Goal: Transaction & Acquisition: Purchase product/service

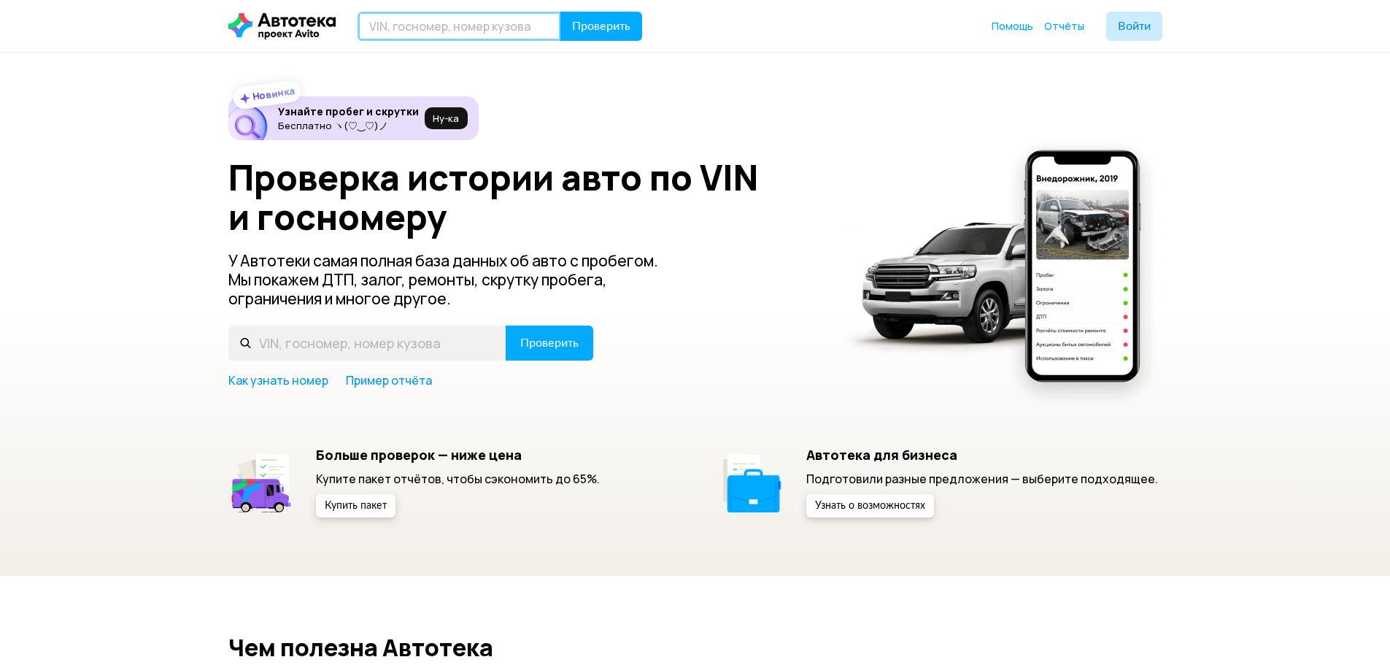
click at [415, 29] on input "text" at bounding box center [460, 26] width 204 height 29
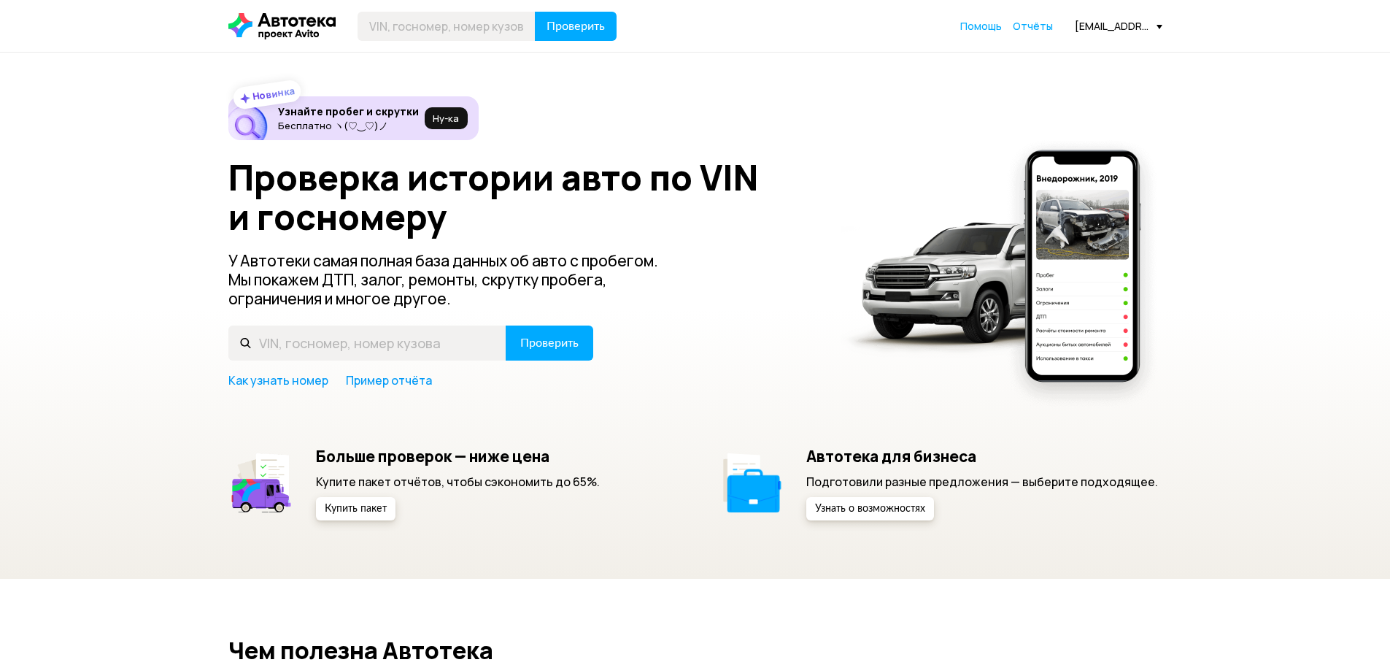
click at [382, 2] on header "Проверить Помощь Отчёты [EMAIL_ADDRESS][DOMAIN_NAME]" at bounding box center [695, 26] width 1390 height 52
click at [382, 20] on input "text" at bounding box center [447, 26] width 178 height 29
paste input "[US_VEHICLE_IDENTIFICATION_NUMBER]"
type input "[US_VEHICLE_IDENTIFICATION_NUMBER]"
click at [568, 26] on span "Проверить" at bounding box center [576, 26] width 58 height 12
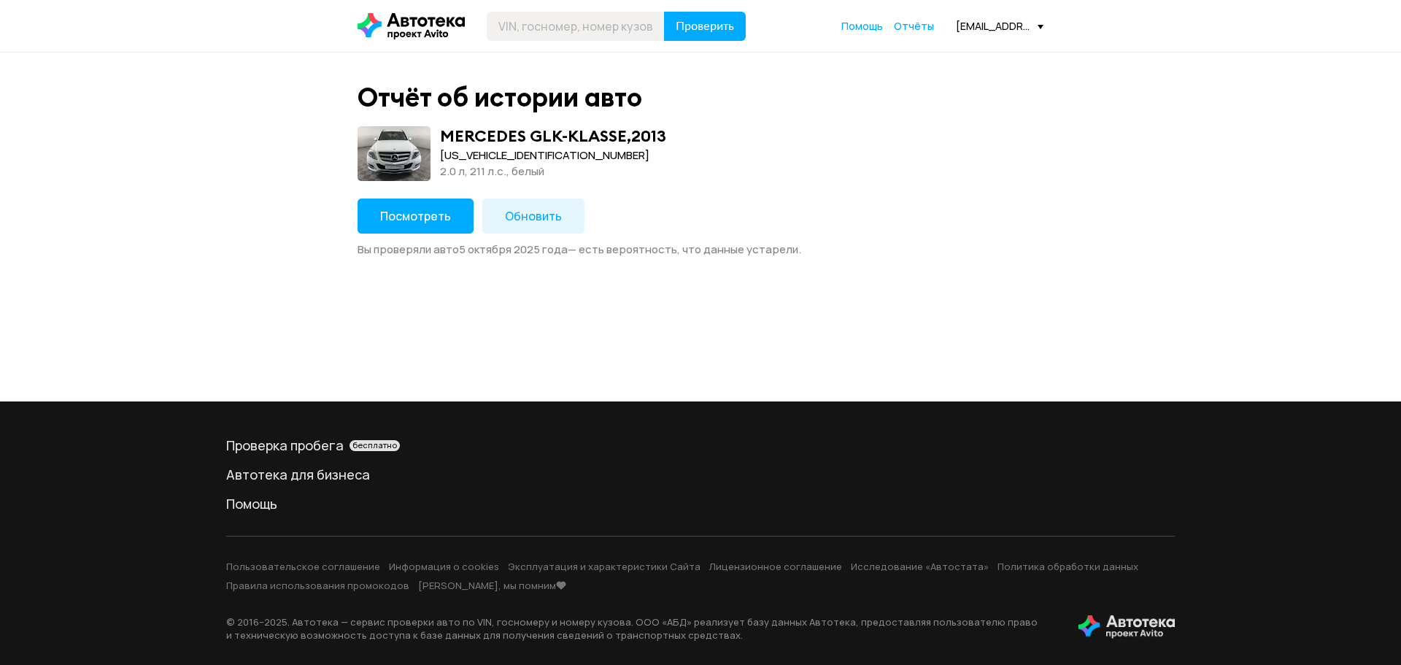
click at [431, 220] on span "Посмотреть" at bounding box center [415, 216] width 71 height 16
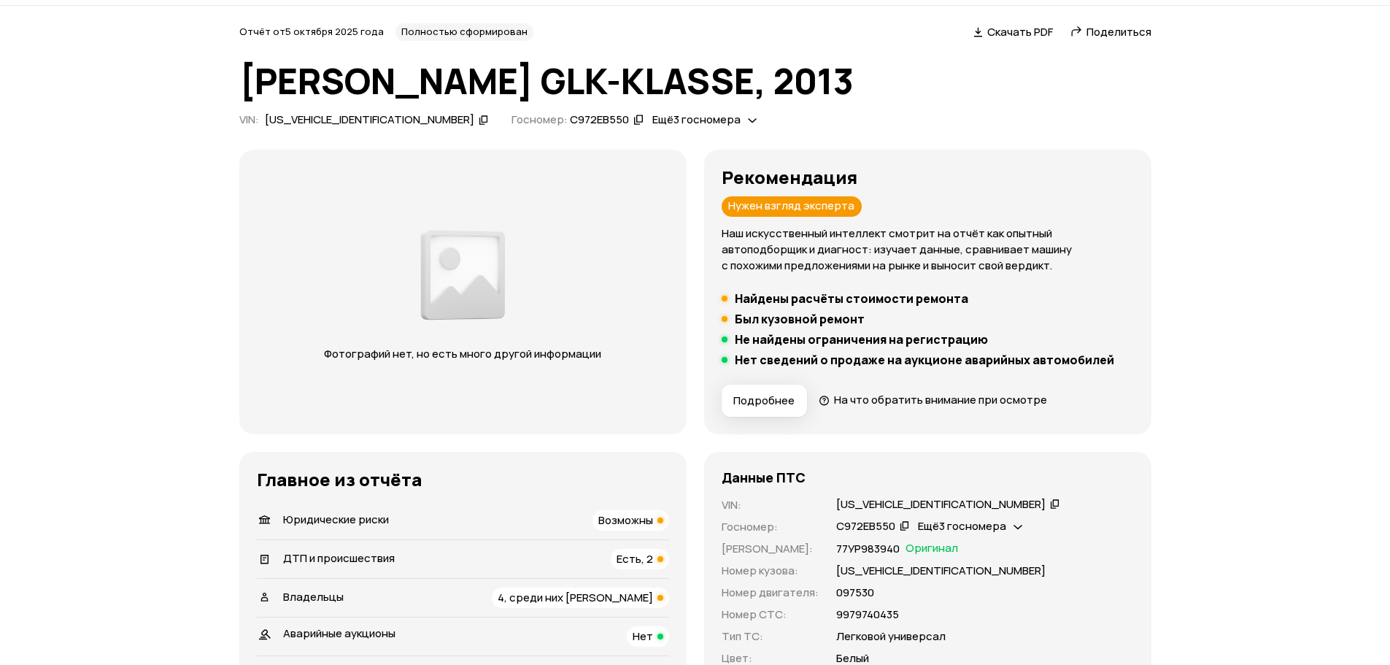
scroll to position [73, 0]
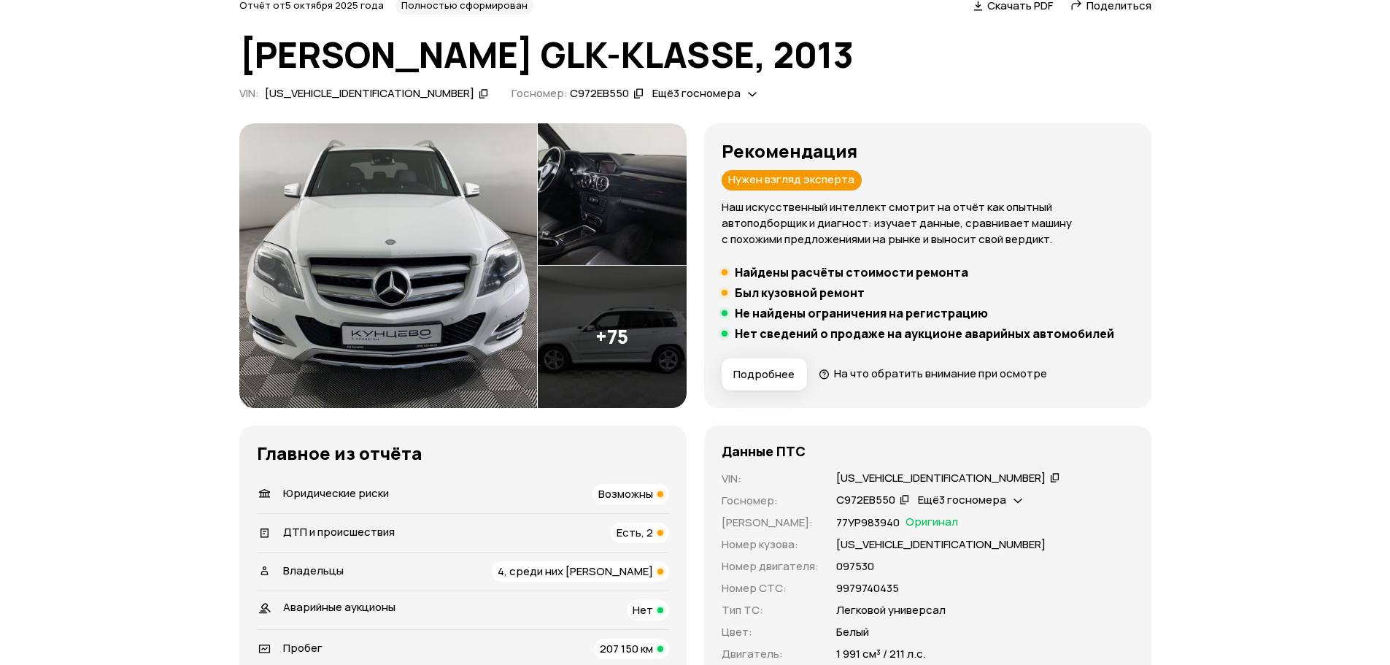
click at [439, 286] on img at bounding box center [388, 265] width 298 height 285
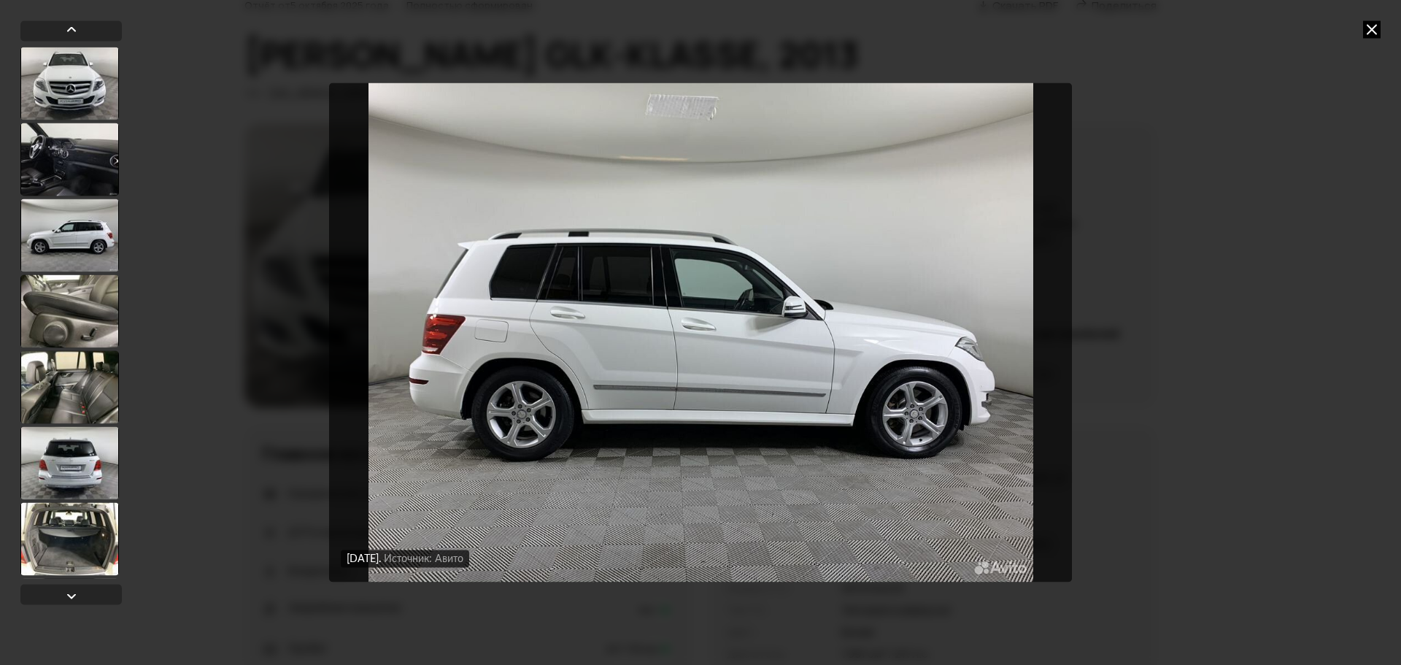
click at [1378, 28] on icon at bounding box center [1372, 29] width 18 height 18
